Goal: Check status: Check status

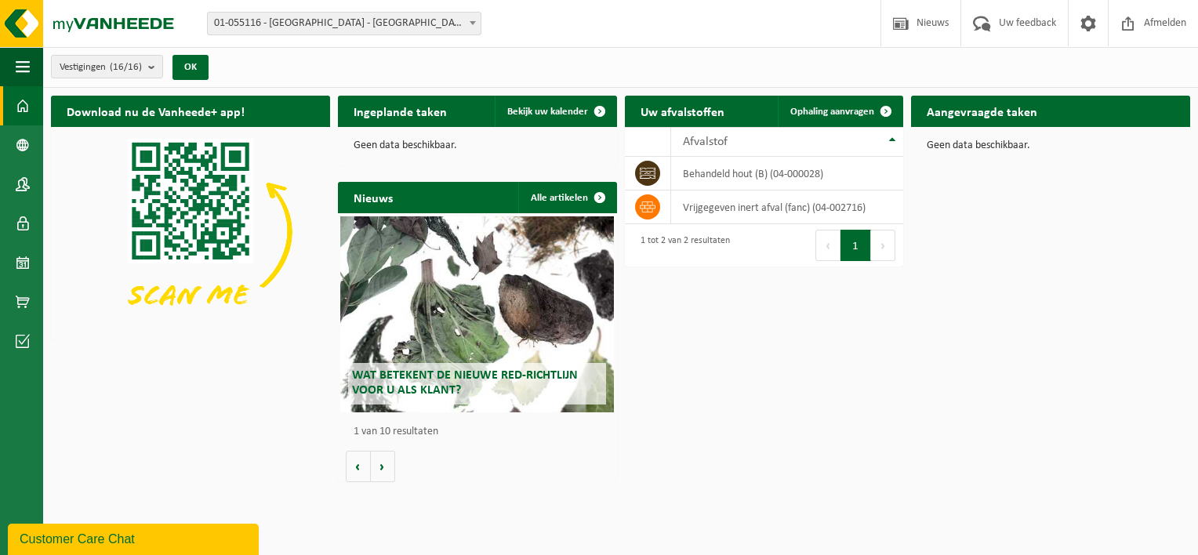
drag, startPoint x: 727, startPoint y: 20, endPoint x: 739, endPoint y: 27, distance: 13.7
click at [727, 20] on div "Vestiging: 01-055116 - MOURIK - ANTWERPEN 10-889458 - MOURIK - ROESELARE 10-866…" at bounding box center [599, 24] width 1198 height 48
click at [724, 70] on div "Vestigingen (16/16) Alles selecteren Alles deselecteren Actieve selecteren MOUR…" at bounding box center [620, 67] width 1155 height 41
click at [16, 25] on img at bounding box center [94, 23] width 188 height 47
click at [295, 56] on div "Vestigingen (16/16) Alles selecteren Alles deselecteren Actieve selecteren MOUR…" at bounding box center [620, 67] width 1155 height 41
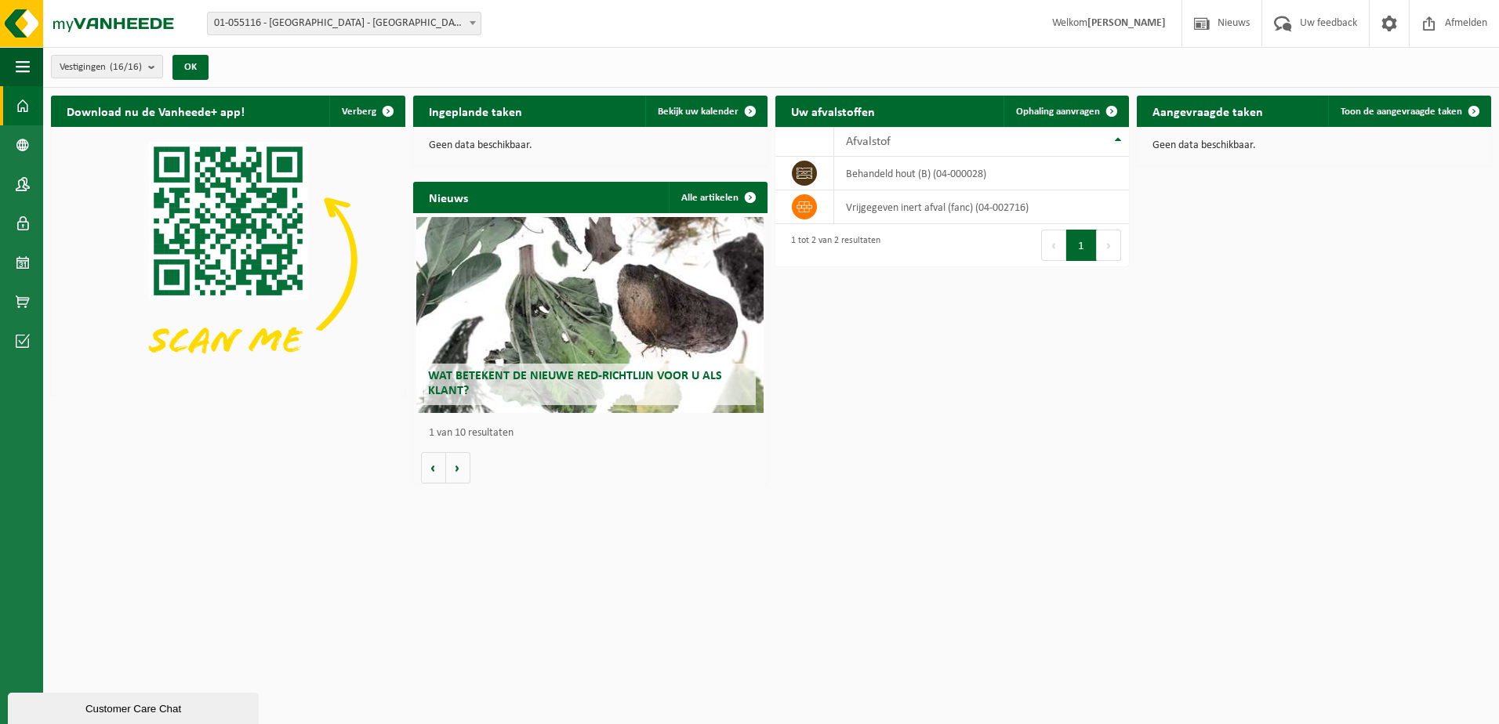
click at [372, 20] on span "01-055116 - [GEOGRAPHIC_DATA] - [GEOGRAPHIC_DATA]" at bounding box center [344, 24] width 273 height 22
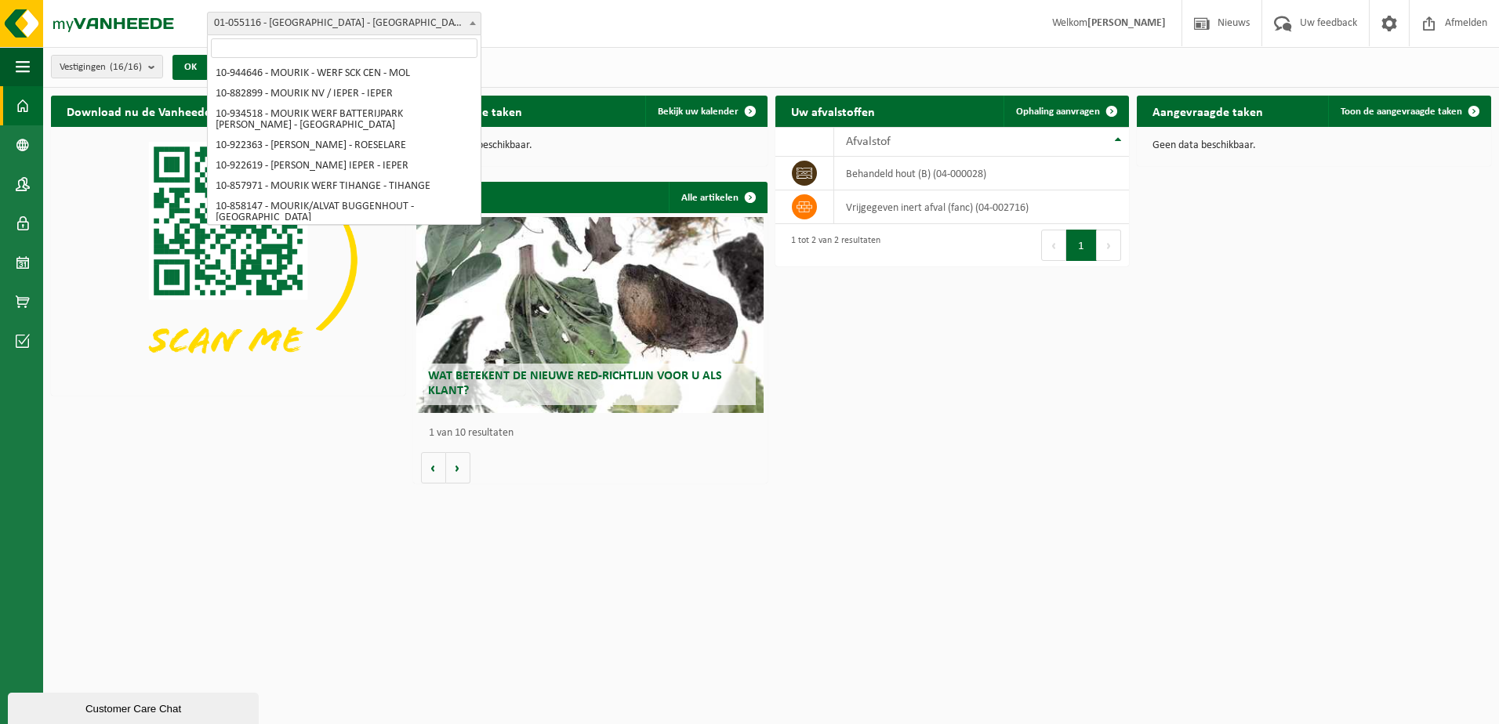
scroll to position [298, 0]
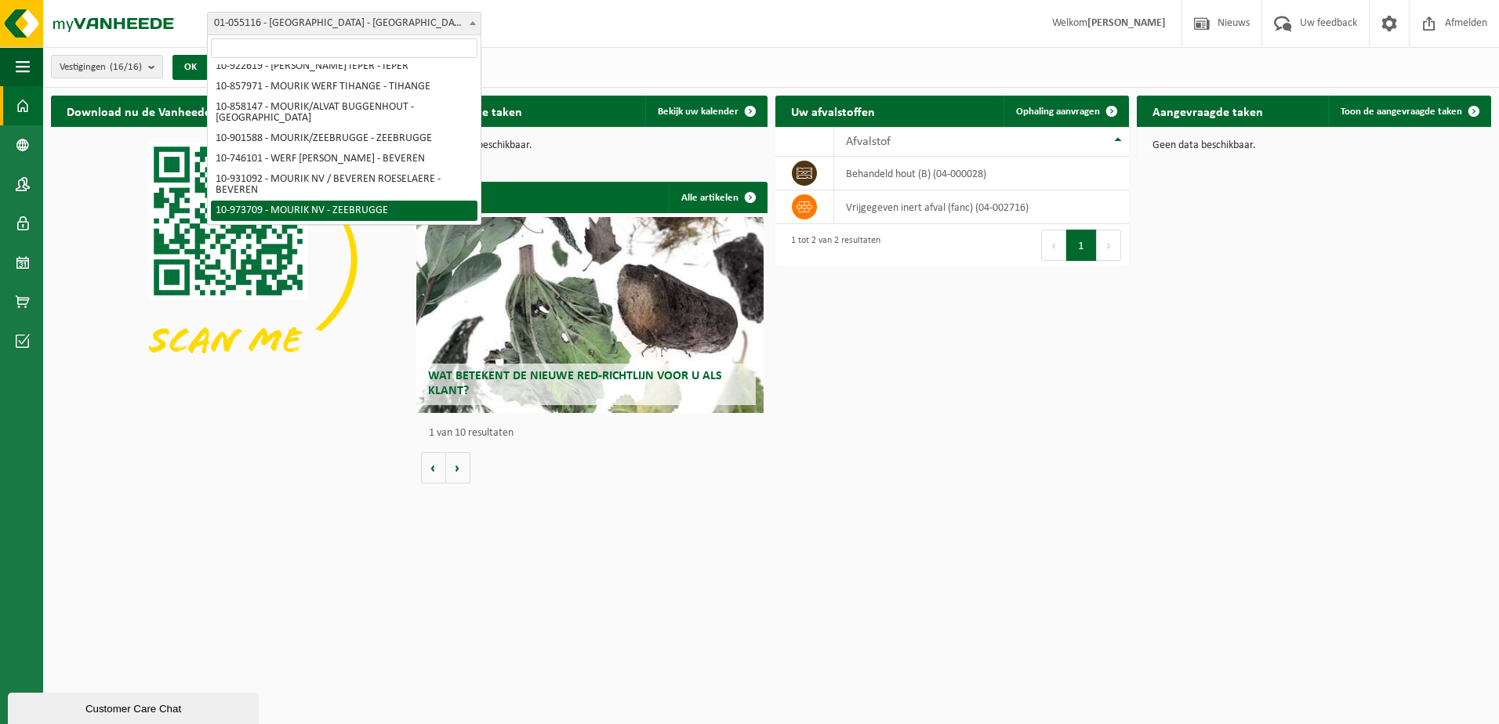
select select "157157"
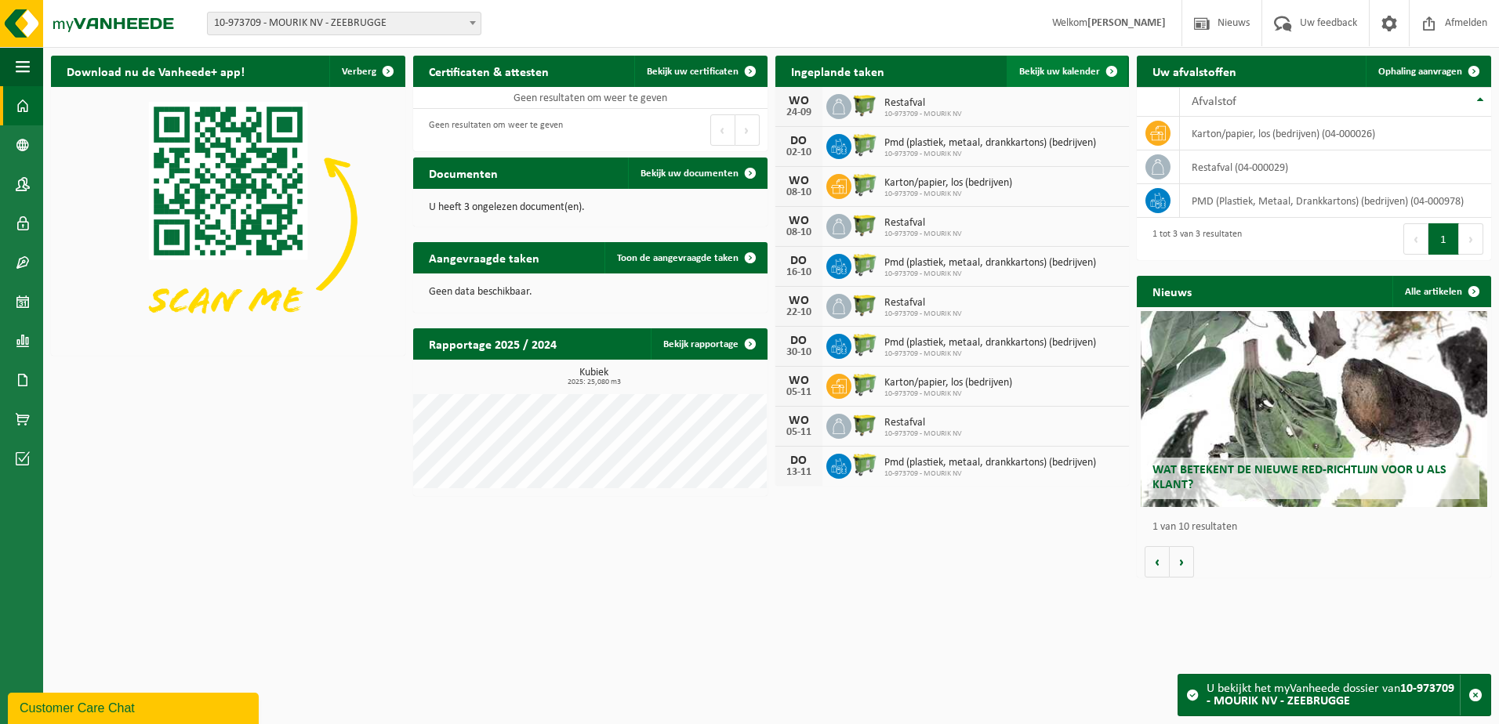
click at [1090, 73] on span "Bekijk uw kalender" at bounding box center [1059, 72] width 81 height 10
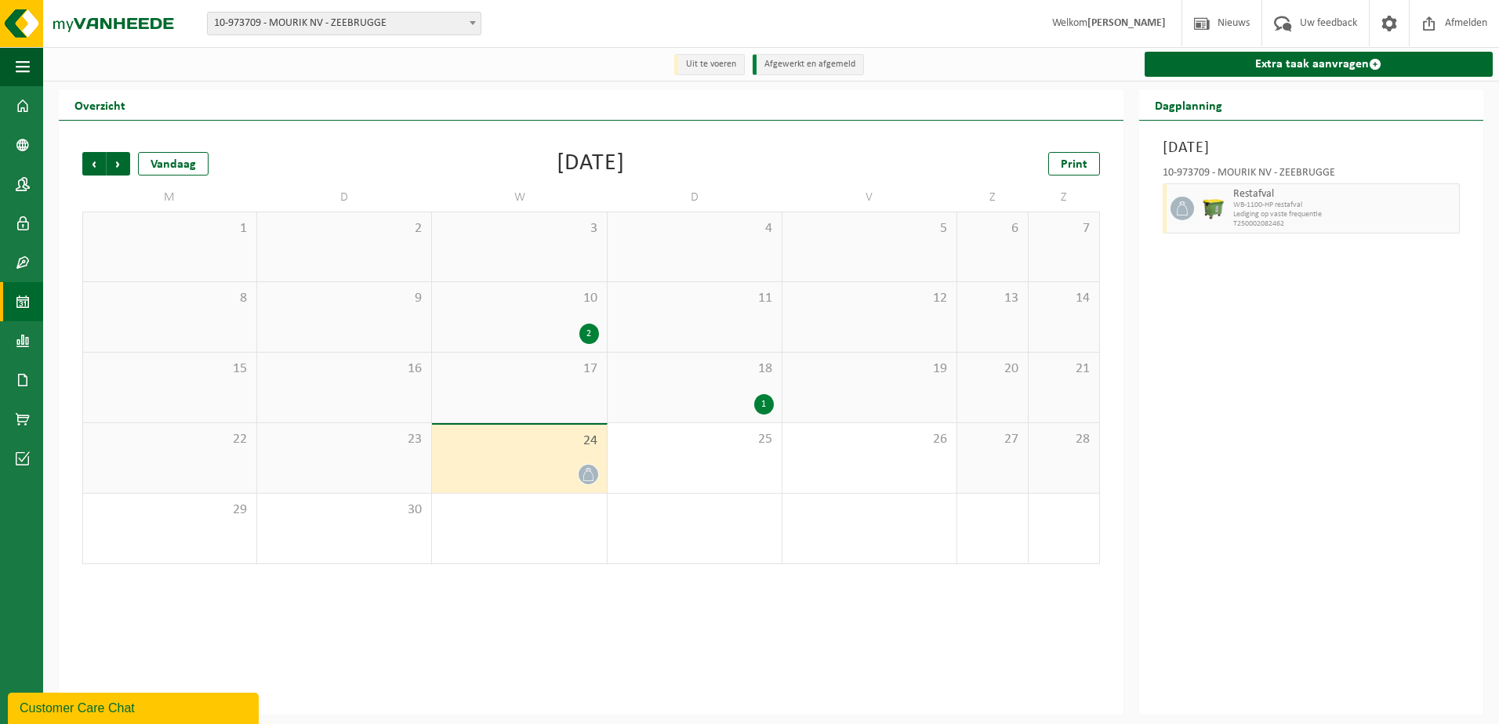
click at [585, 33] on div "Vestiging: 01-055116 - [GEOGRAPHIC_DATA] - [GEOGRAPHIC_DATA] 10-889458 - MOURIK…" at bounding box center [749, 24] width 1499 height 48
click at [765, 403] on div "1" at bounding box center [764, 404] width 20 height 20
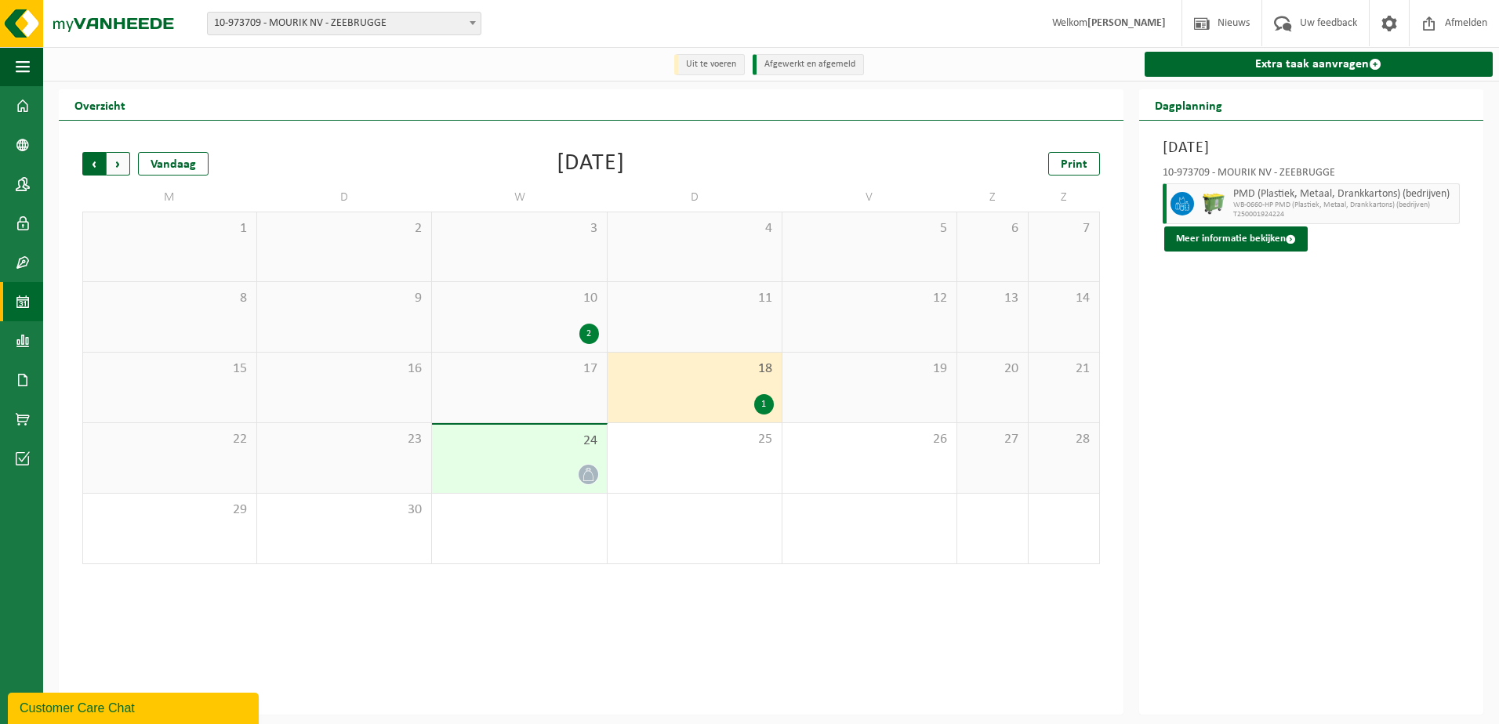
click at [120, 161] on span "Volgende" at bounding box center [119, 164] width 24 height 24
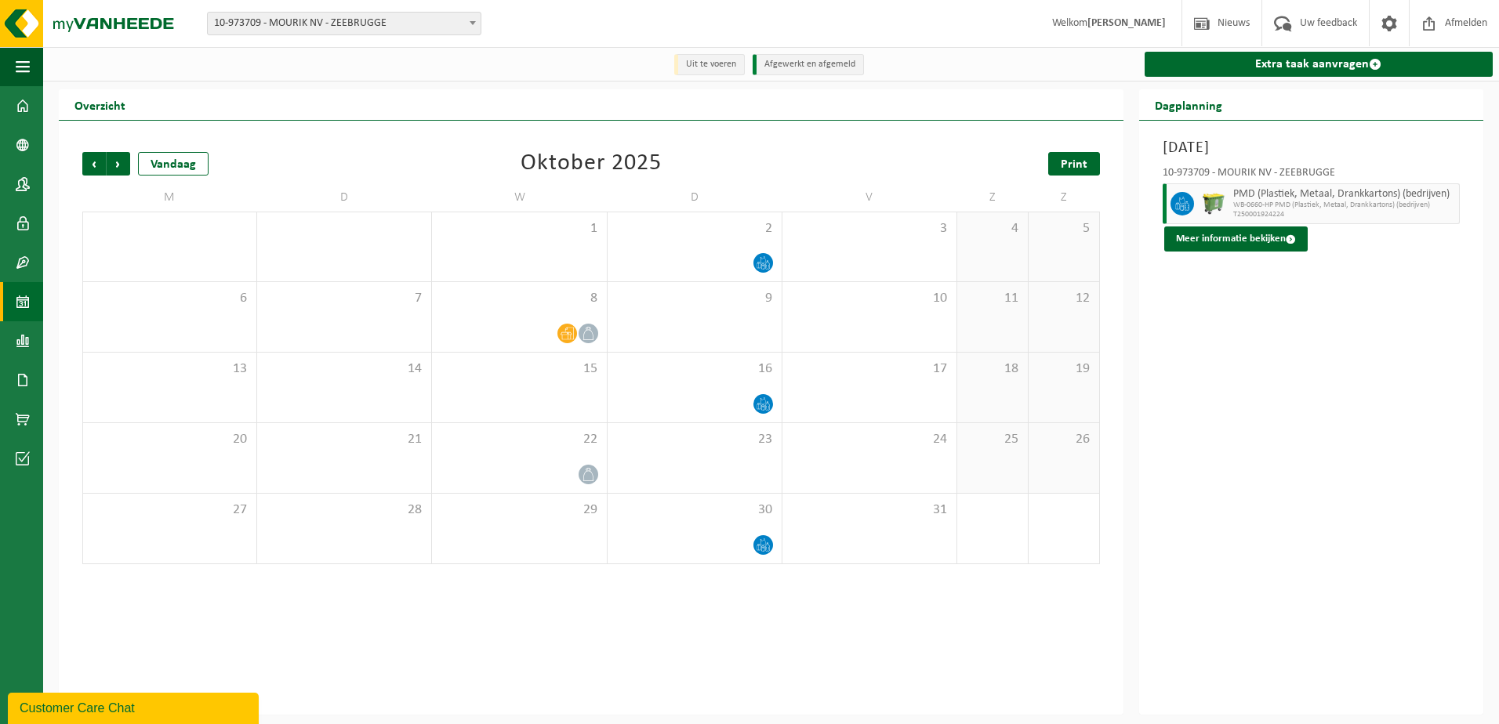
click at [1075, 173] on link "Print" at bounding box center [1074, 164] width 52 height 24
